Goal: Task Accomplishment & Management: Manage account settings

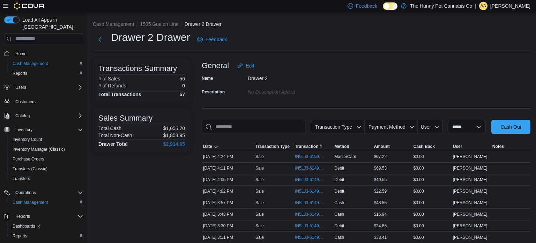
click at [321, 161] on div "IN5LJ3-6150106" at bounding box center [313, 156] width 39 height 11
click at [314, 153] on span "IN5LJ3-6150106" at bounding box center [313, 156] width 37 height 8
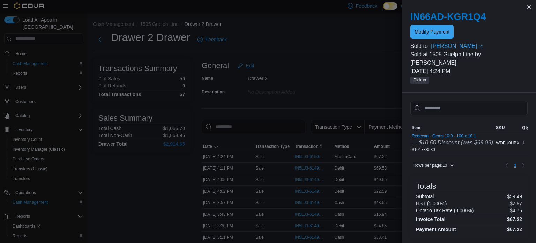
click at [417, 36] on span "Modify Payment" at bounding box center [432, 32] width 35 height 14
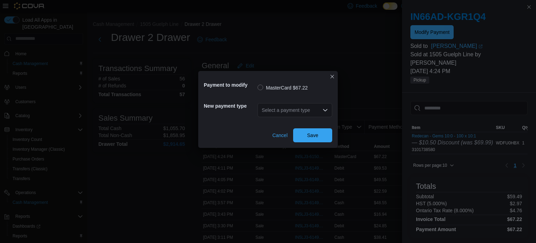
click at [274, 107] on div "Select a payment type" at bounding box center [295, 110] width 75 height 14
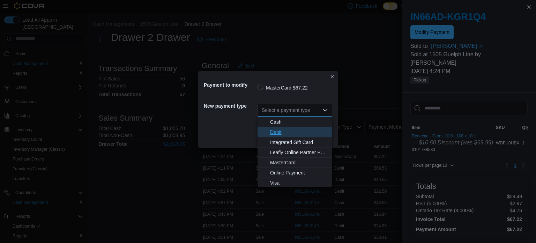
click at [284, 130] on span "Debit" at bounding box center [299, 132] width 58 height 7
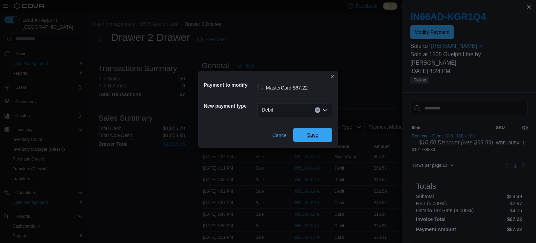
click at [307, 138] on span "Save" at bounding box center [312, 134] width 11 height 7
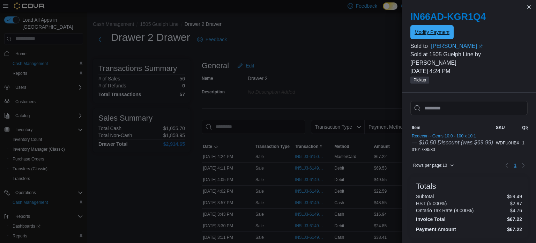
click at [411, 25] on button "Modify Payment" at bounding box center [432, 32] width 43 height 14
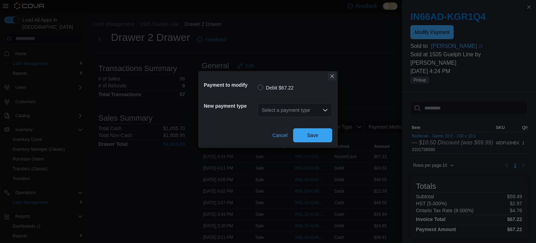
click at [332, 77] on button "Closes this modal window" at bounding box center [332, 76] width 8 height 8
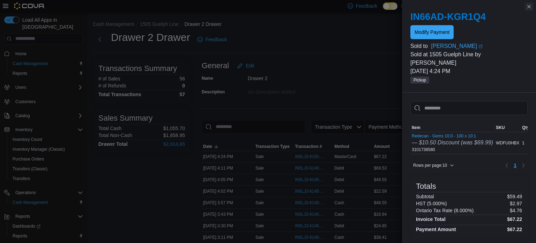
click at [528, 10] on button "Close this dialog" at bounding box center [529, 6] width 8 height 8
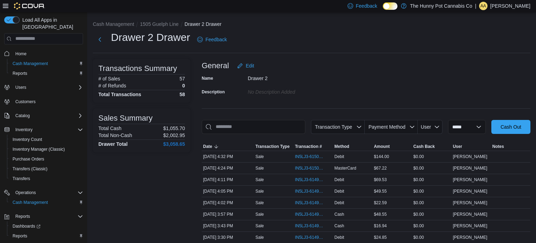
click at [69, 49] on span "Home" at bounding box center [48, 53] width 71 height 9
